Goal: Task Accomplishment & Management: Use online tool/utility

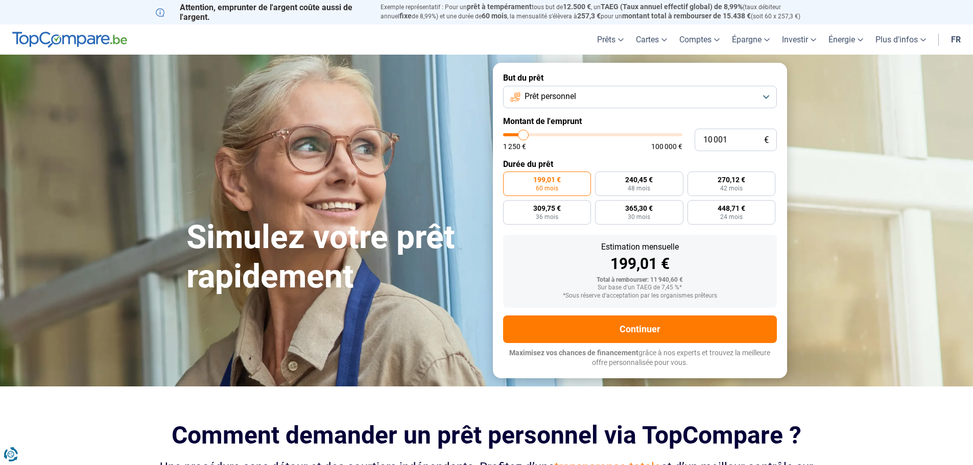
click at [589, 98] on button "Prêt personnel" at bounding box center [640, 97] width 274 height 22
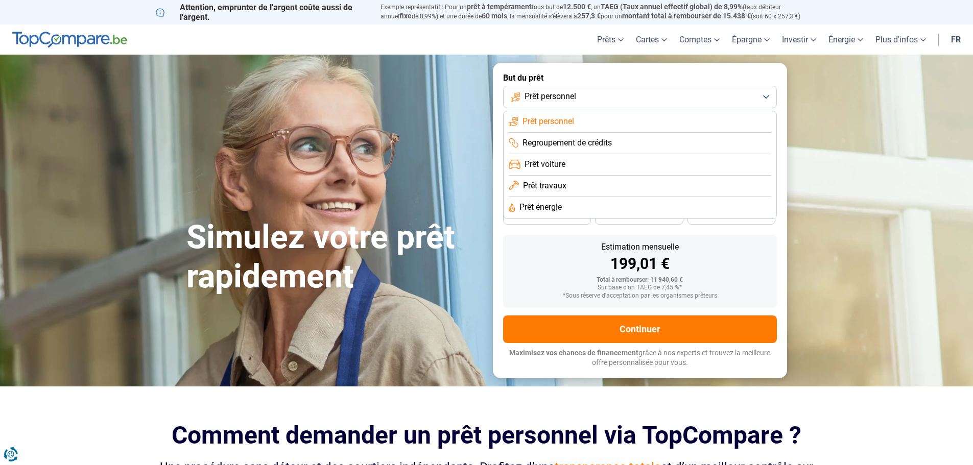
click at [577, 170] on li "Prêt voiture" at bounding box center [640, 164] width 262 height 21
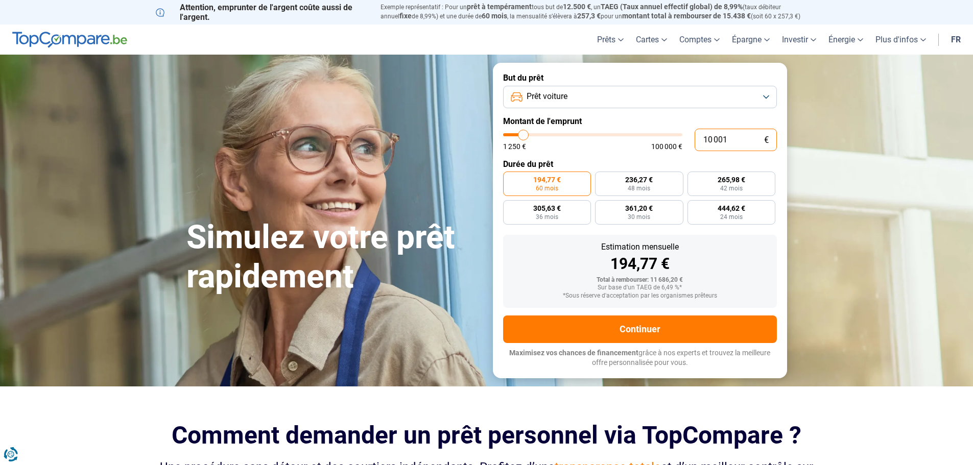
click at [735, 136] on input "10 001" at bounding box center [735, 140] width 82 height 22
type input "1 000"
type input "1250"
type input "100"
type input "1250"
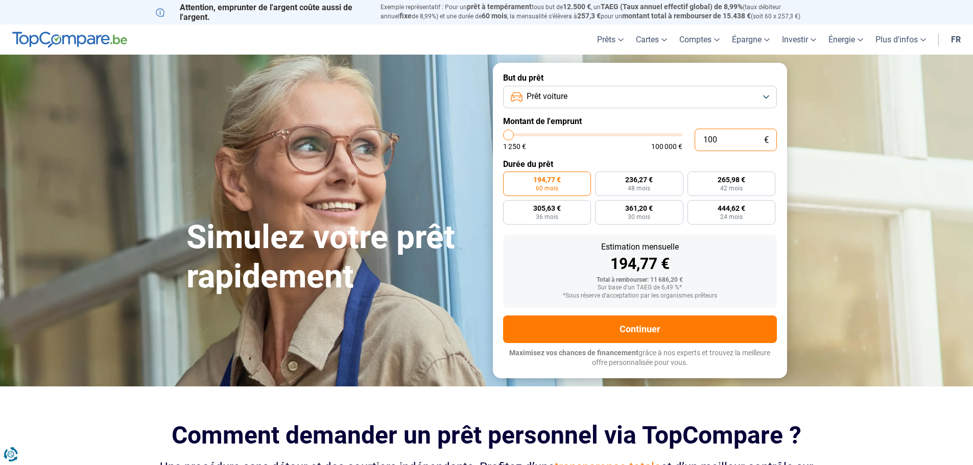
type input "10"
type input "1250"
type input "1"
type input "1250"
type input "0"
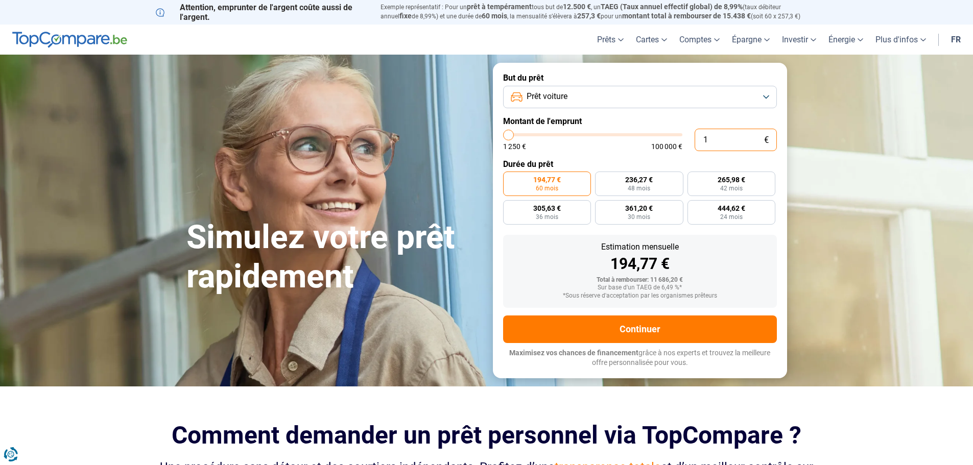
type input "1250"
type input "3"
type input "1250"
type input "31"
type input "1250"
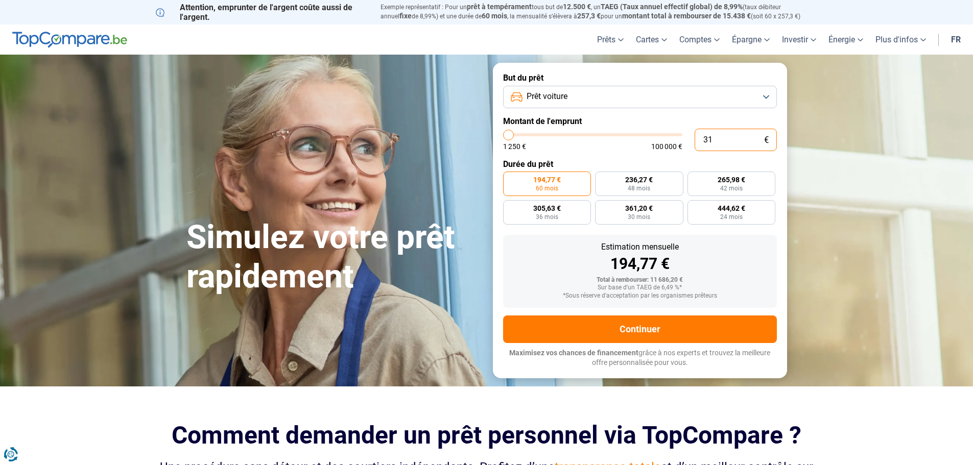
type input "310"
type input "1250"
type input "3 100"
type input "3000"
type input "31 000"
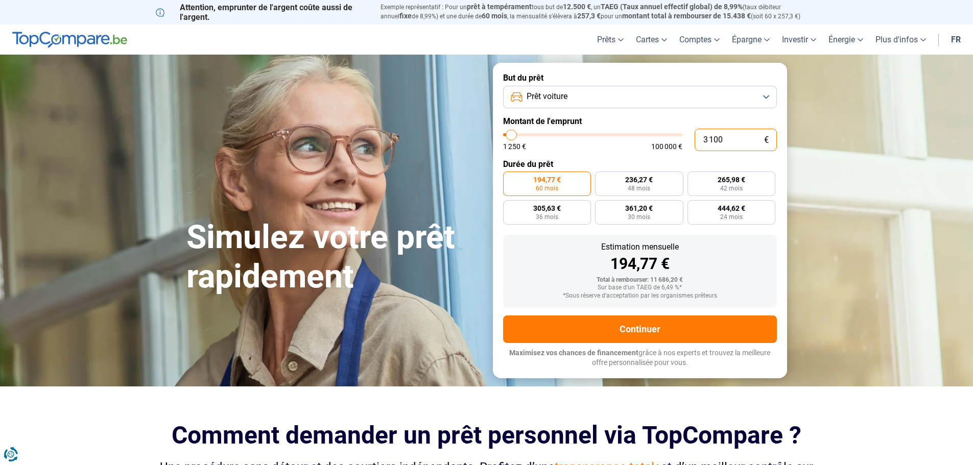
type input "31000"
radio input "false"
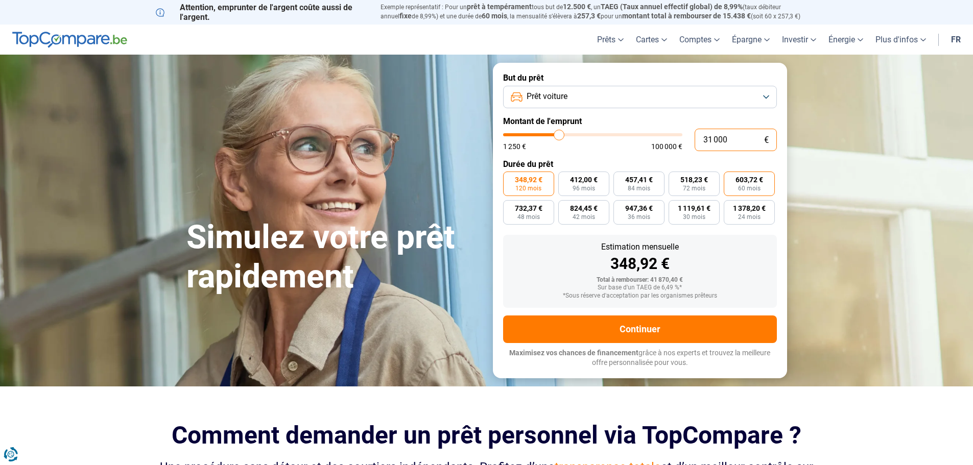
type input "31 000"
click at [739, 179] on span "603,72 €" at bounding box center [749, 179] width 28 height 7
click at [730, 178] on input "603,72 € 60 mois" at bounding box center [727, 175] width 7 height 7
radio input "true"
click at [738, 148] on input "31 000" at bounding box center [735, 140] width 82 height 22
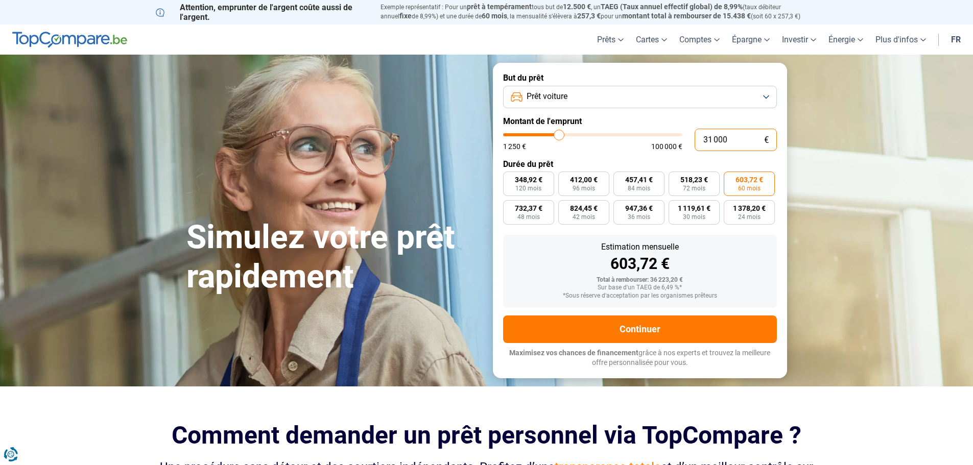
type input "3 100"
type input "3000"
type input "310"
type input "1250"
type input "31"
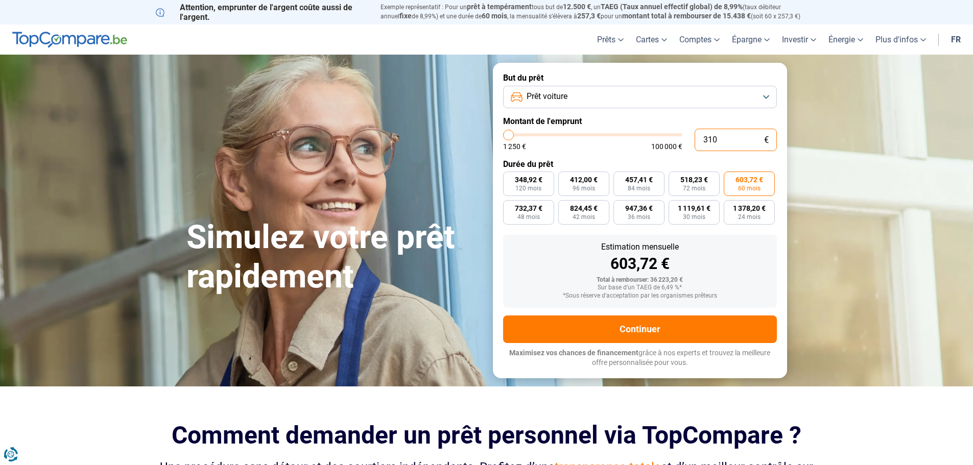
type input "1250"
type input "3"
type input "1250"
type input "1 250"
type input "1250"
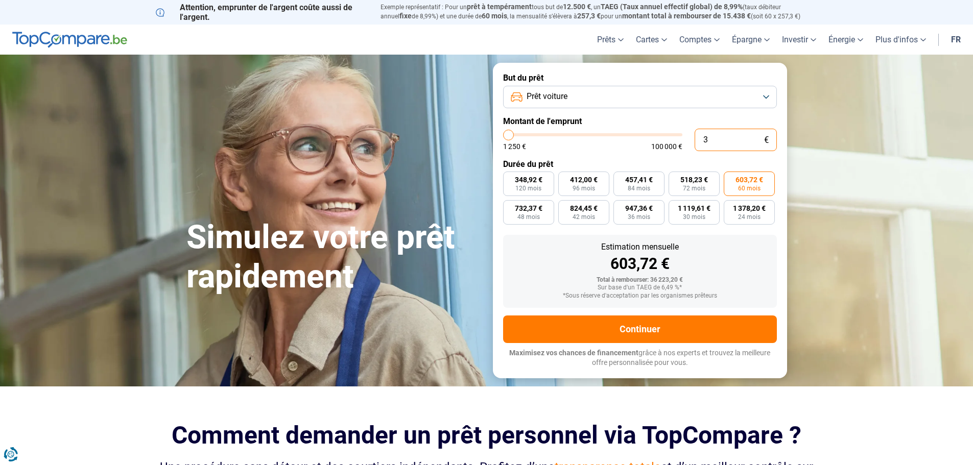
radio input "true"
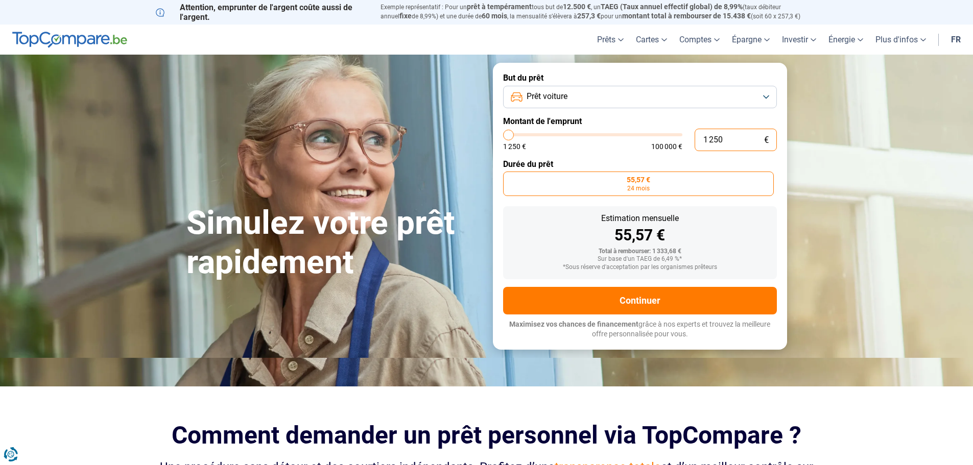
type input "125"
type input "1250"
type input "12"
type input "1250"
type input "1"
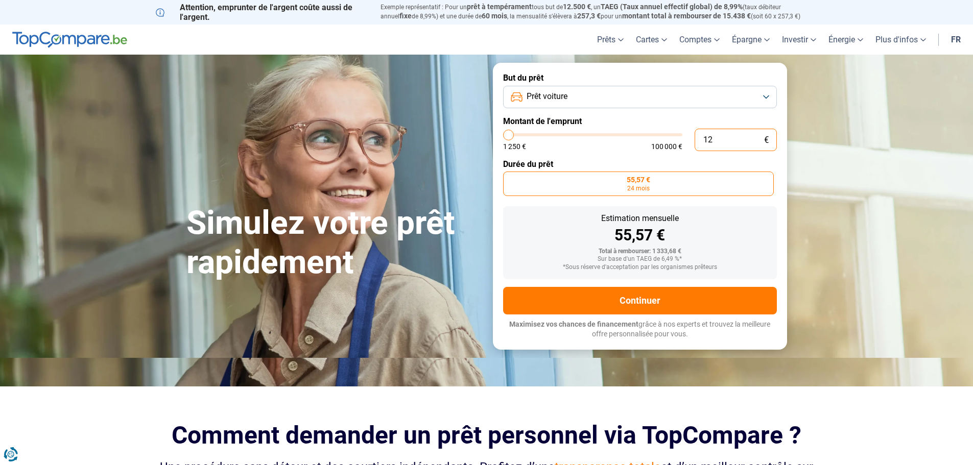
type input "1250"
type input "0"
type input "1250"
type input "3"
type input "1250"
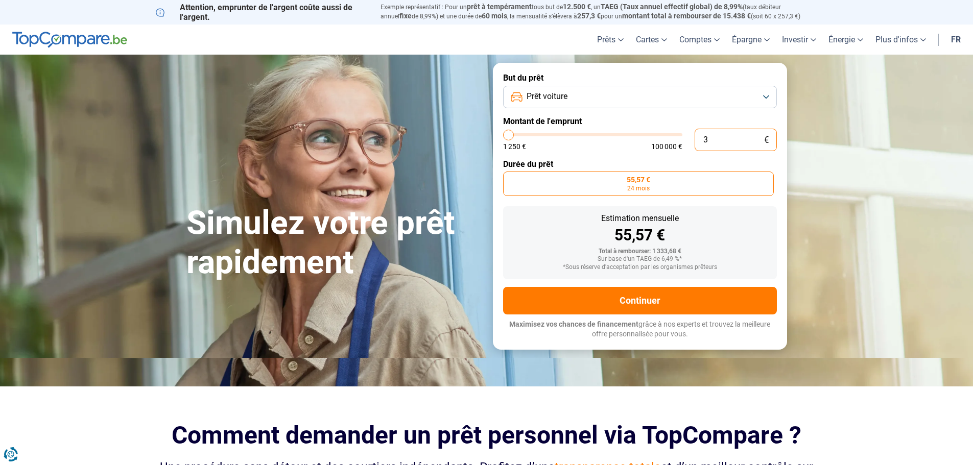
type input "31"
type input "1250"
type input "1 250"
type input "1250"
type input "125"
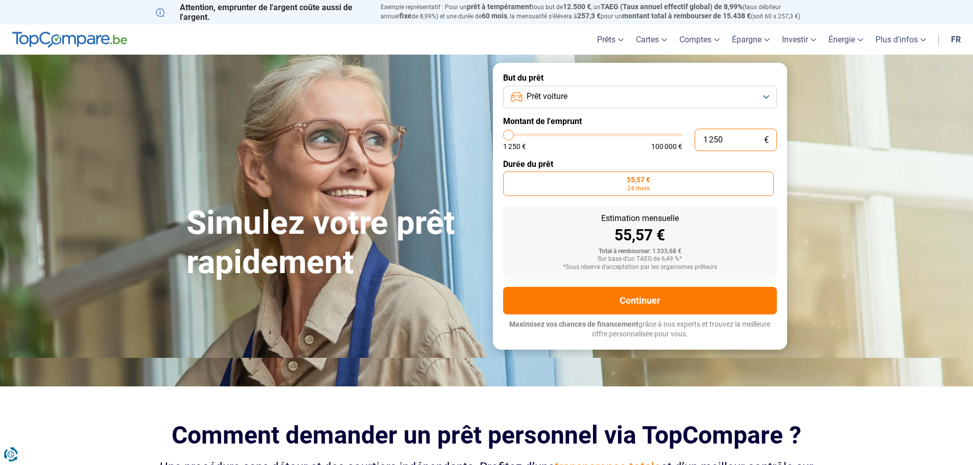
type input "1250"
type input "12"
type input "1250"
type input "1"
type input "1250"
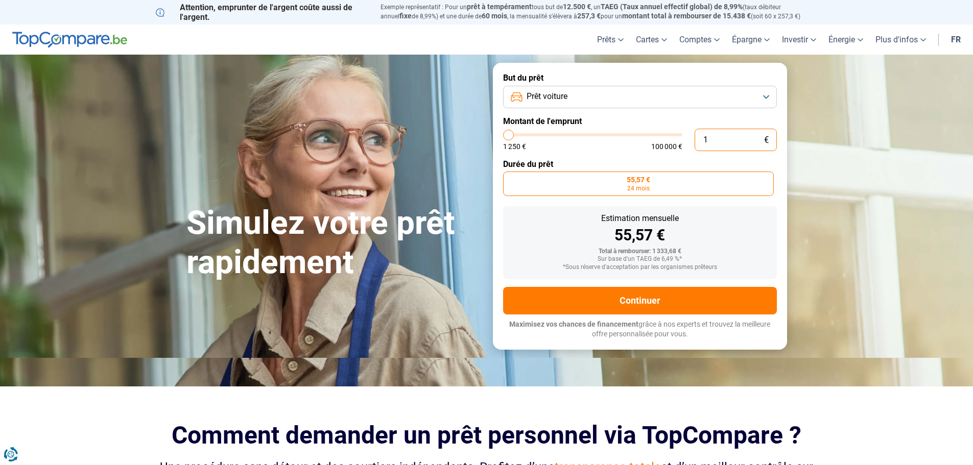
type input "0"
type input "1250"
type input "3"
type input "1250"
type input "30"
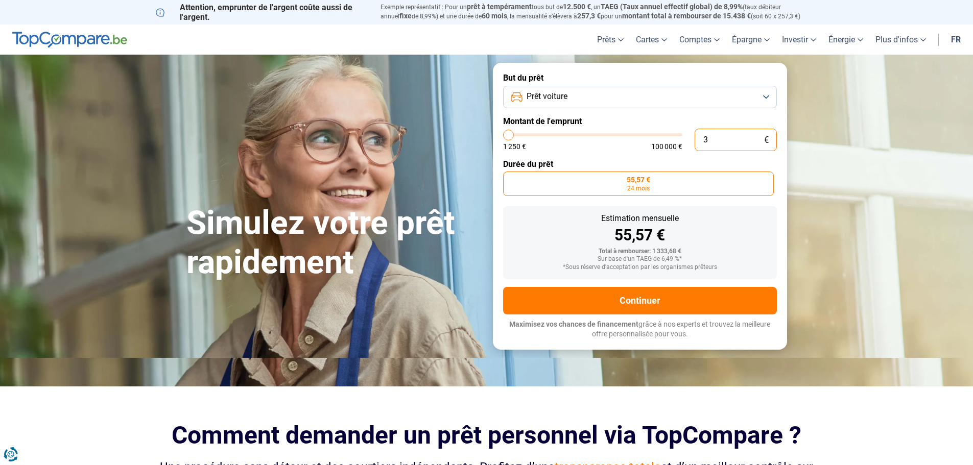
type input "1250"
type input "1 250"
type input "1250"
type input "12 502"
type input "12500"
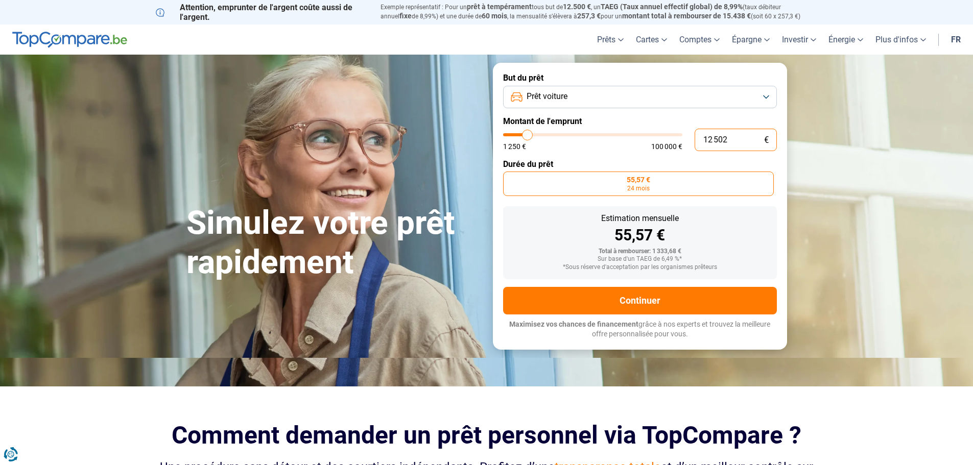
type input "125 020"
type input "100000"
type input "100 000"
type input "100000"
radio input "false"
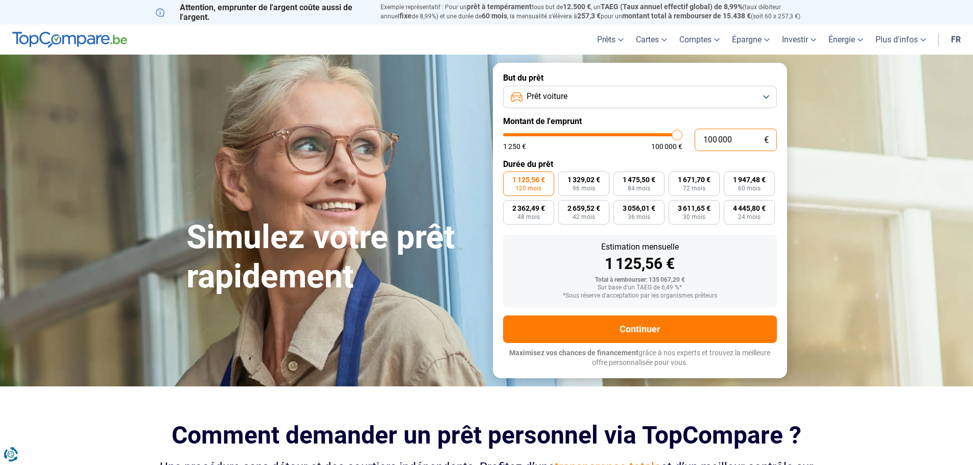
type input "10 000"
type input "10000"
type input "1 000"
type input "1250"
type input "100"
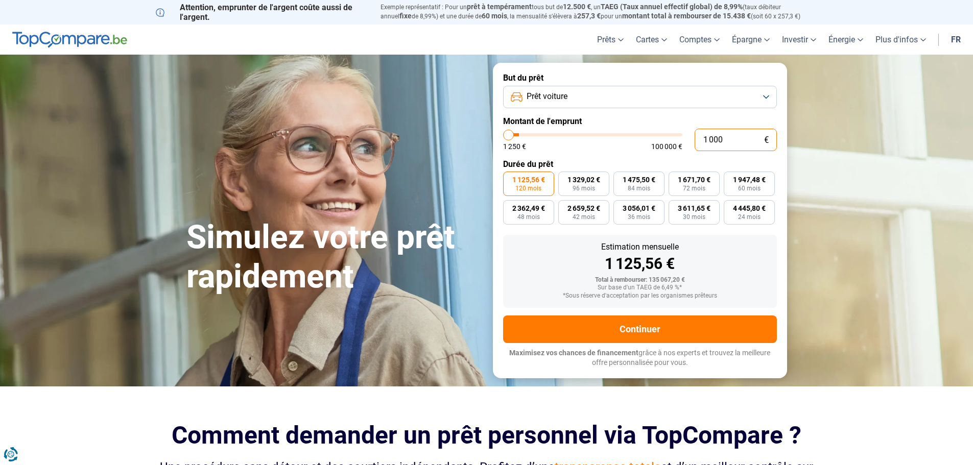
type input "1250"
type input "10"
type input "1250"
type input "1"
type input "1250"
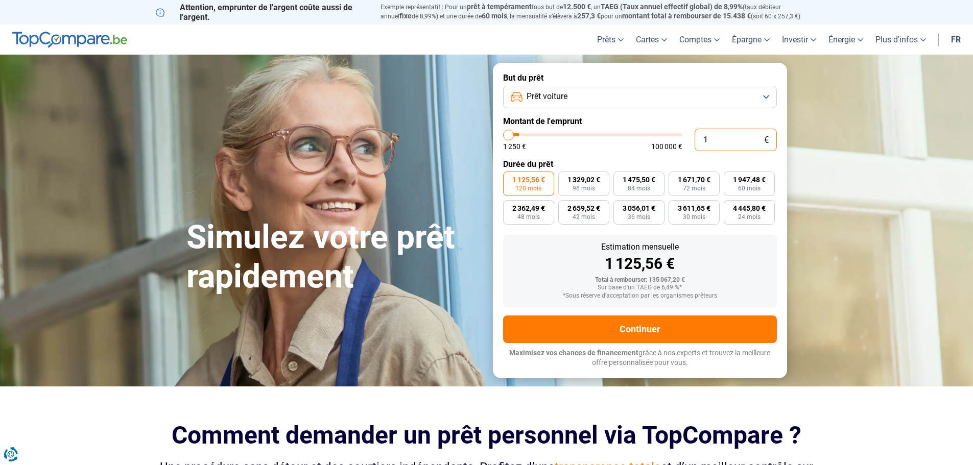
type input "0"
type input "1250"
type input "3"
type input "1250"
type input "30"
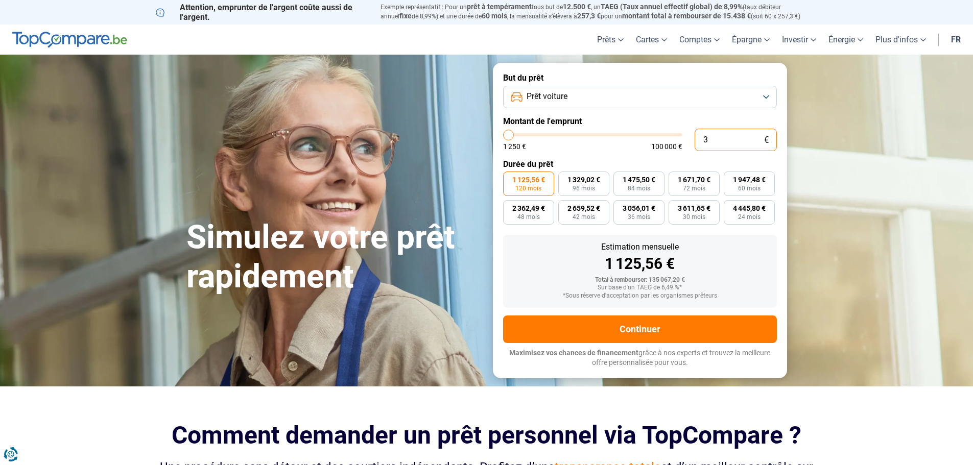
type input "1250"
type input "302"
type input "1250"
type input "3 020"
type input "3000"
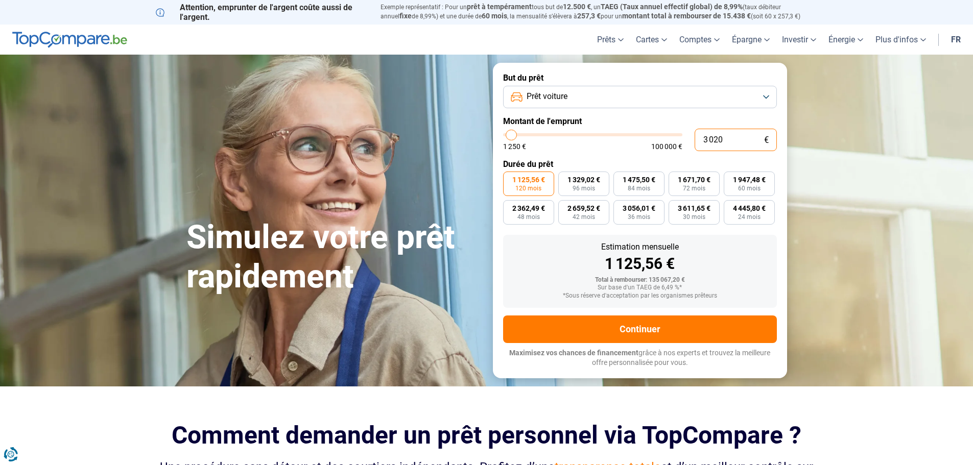
type input "30 200"
type input "30250"
type input "3 020"
type input "3000"
type input "302"
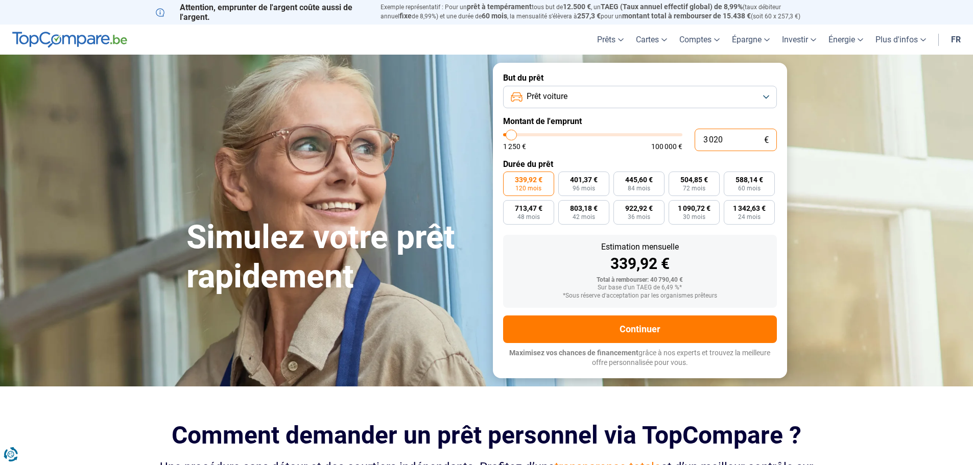
type input "1250"
type input "30"
type input "1250"
type input "303"
type input "1250"
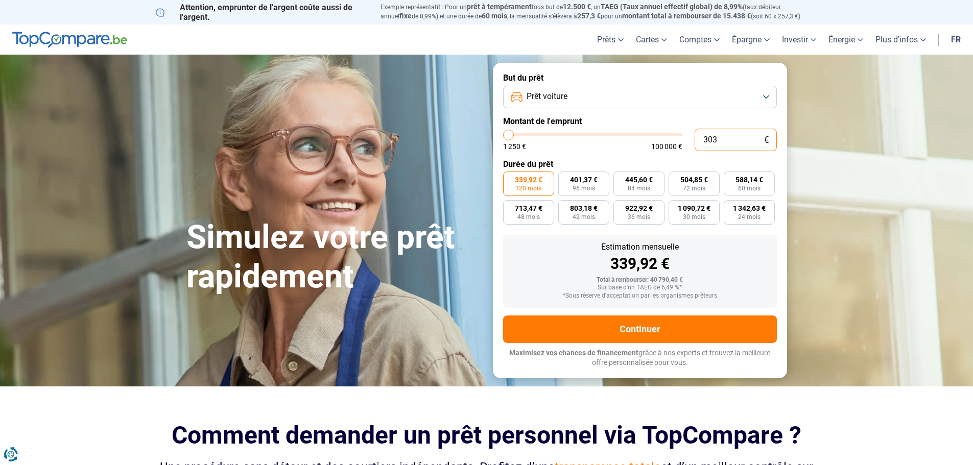
type input "3 030"
type input "3000"
type input "30 300"
type input "30250"
type input "30 300"
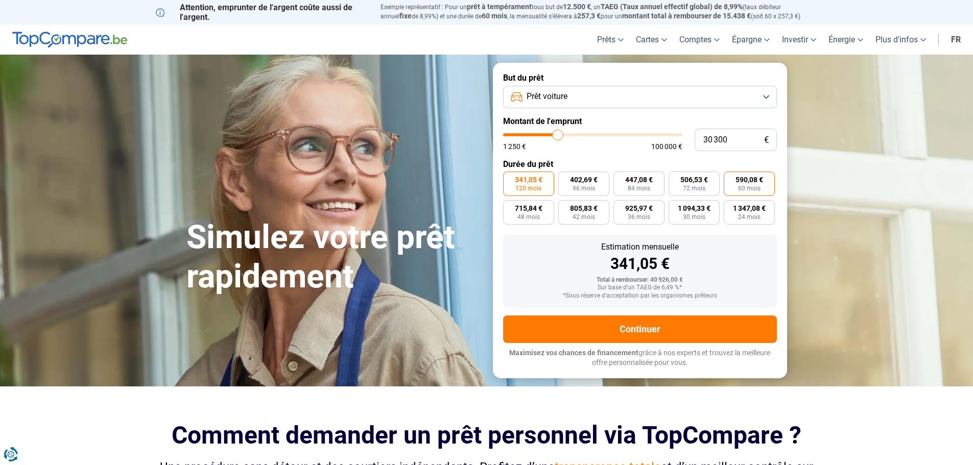
click at [756, 177] on span "590,08 €" at bounding box center [749, 179] width 28 height 7
click at [730, 177] on input "590,08 € 60 mois" at bounding box center [727, 175] width 7 height 7
radio input "true"
